Goal: Information Seeking & Learning: Learn about a topic

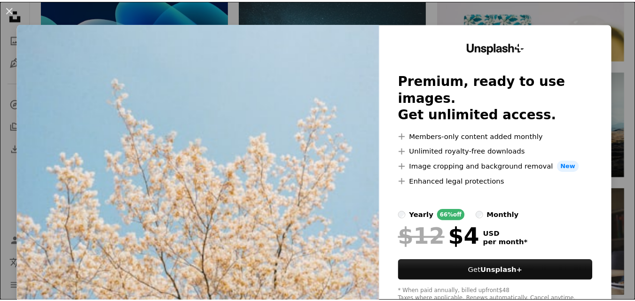
scroll to position [0, 141]
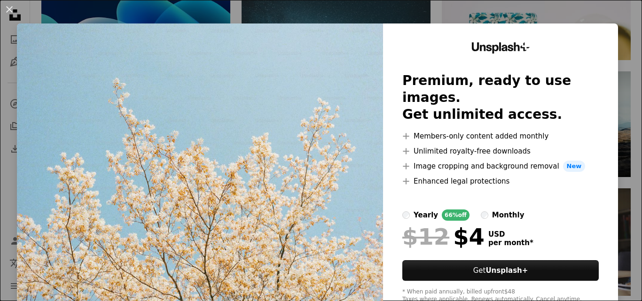
click at [621, 23] on div "An X shape Unsplash+ Premium, ready to use images. Get unlimited access. A plus…" at bounding box center [321, 150] width 642 height 301
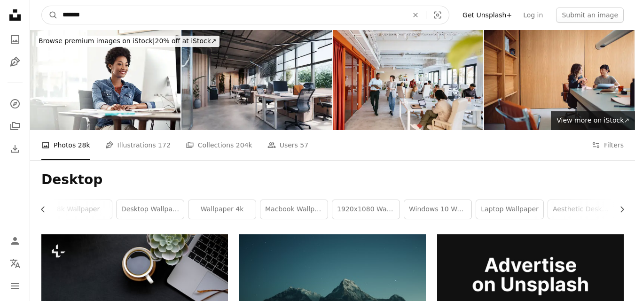
click at [125, 15] on input "*******" at bounding box center [232, 15] width 348 height 18
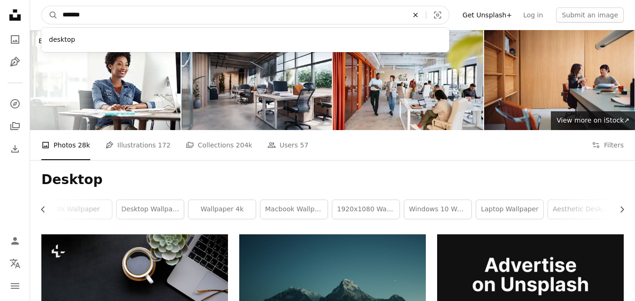
click at [418, 15] on icon "Find visuals sitewide" at bounding box center [415, 15] width 4 height 4
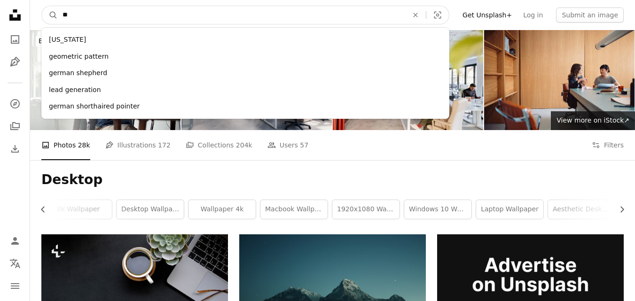
type input "*"
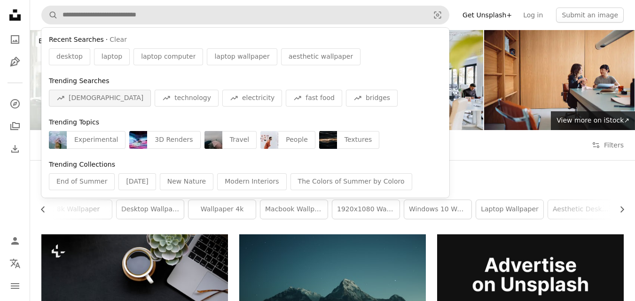
click at [83, 95] on span "[DEMOGRAPHIC_DATA]" at bounding box center [106, 98] width 75 height 9
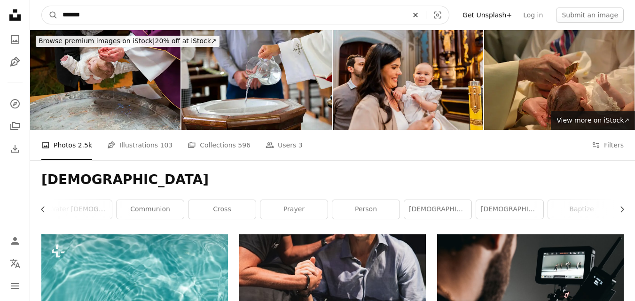
click at [426, 17] on icon "An X shape" at bounding box center [415, 15] width 21 height 8
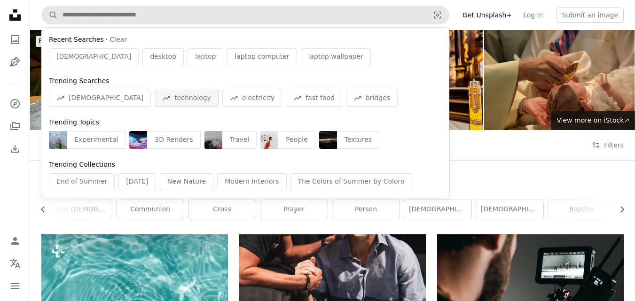
click at [174, 97] on span "technology" at bounding box center [192, 98] width 37 height 9
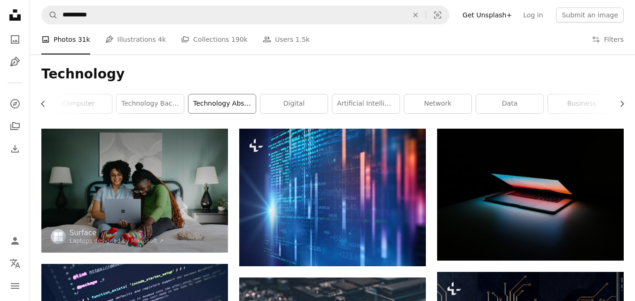
click at [249, 108] on link "technology abstract" at bounding box center [222, 104] width 67 height 19
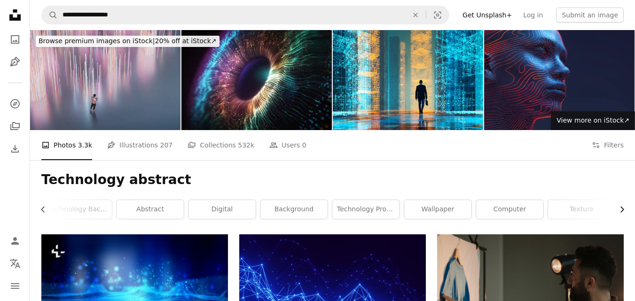
click at [624, 205] on icon "Chevron right" at bounding box center [621, 209] width 9 height 9
click at [463, 208] on link "texture" at bounding box center [445, 209] width 67 height 19
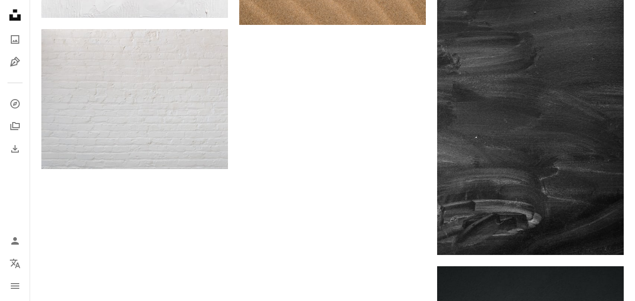
scroll to position [1788, 0]
